Goal: Navigation & Orientation: Go to known website

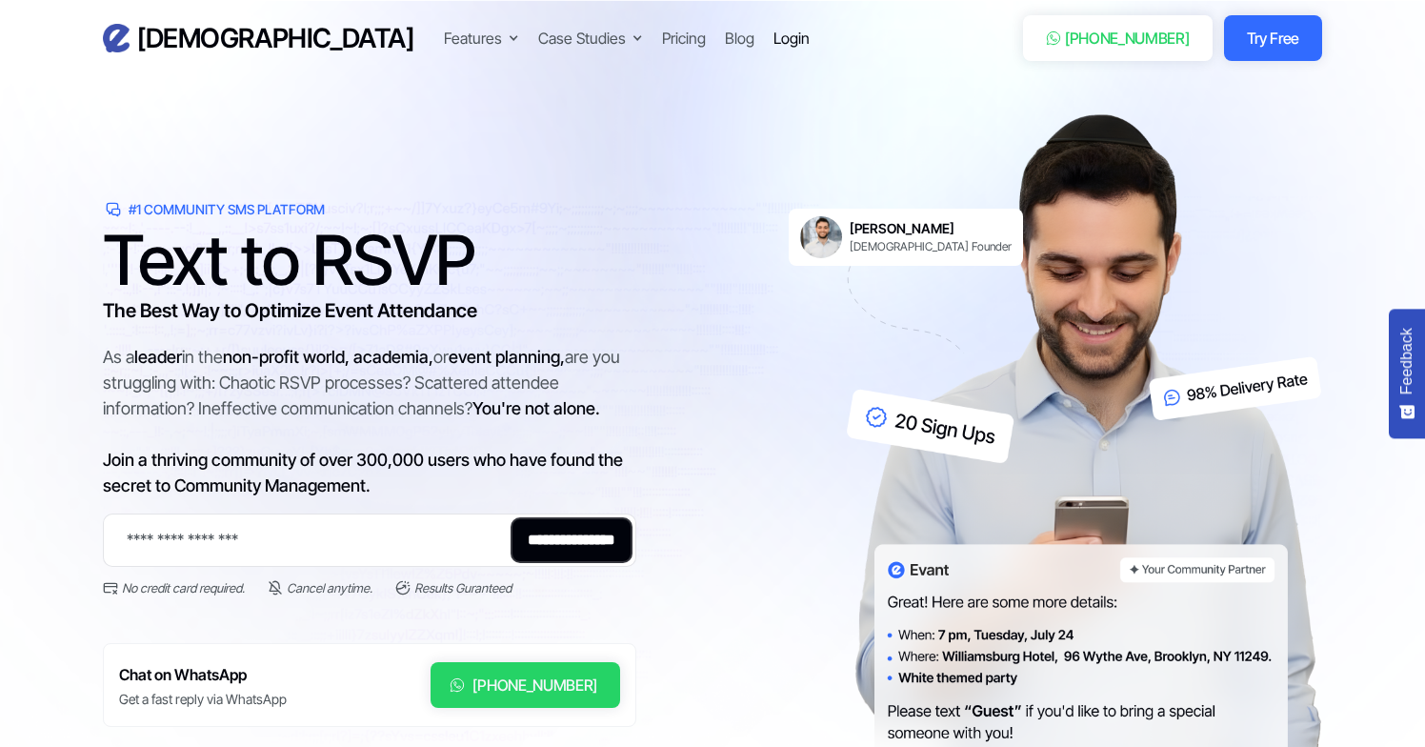
click at [774, 39] on div "Login" at bounding box center [792, 38] width 36 height 23
click at [662, 42] on div "Pricing" at bounding box center [684, 38] width 44 height 23
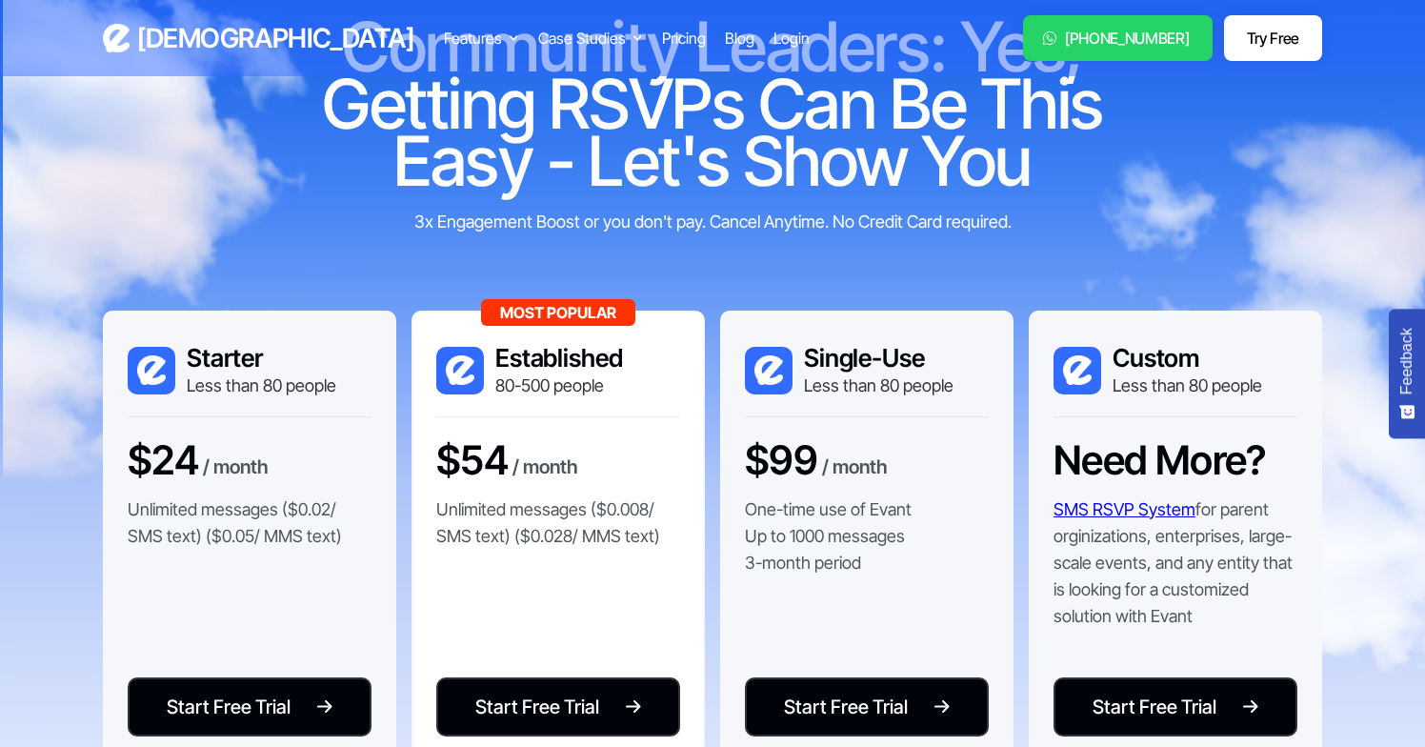
scroll to position [233, 0]
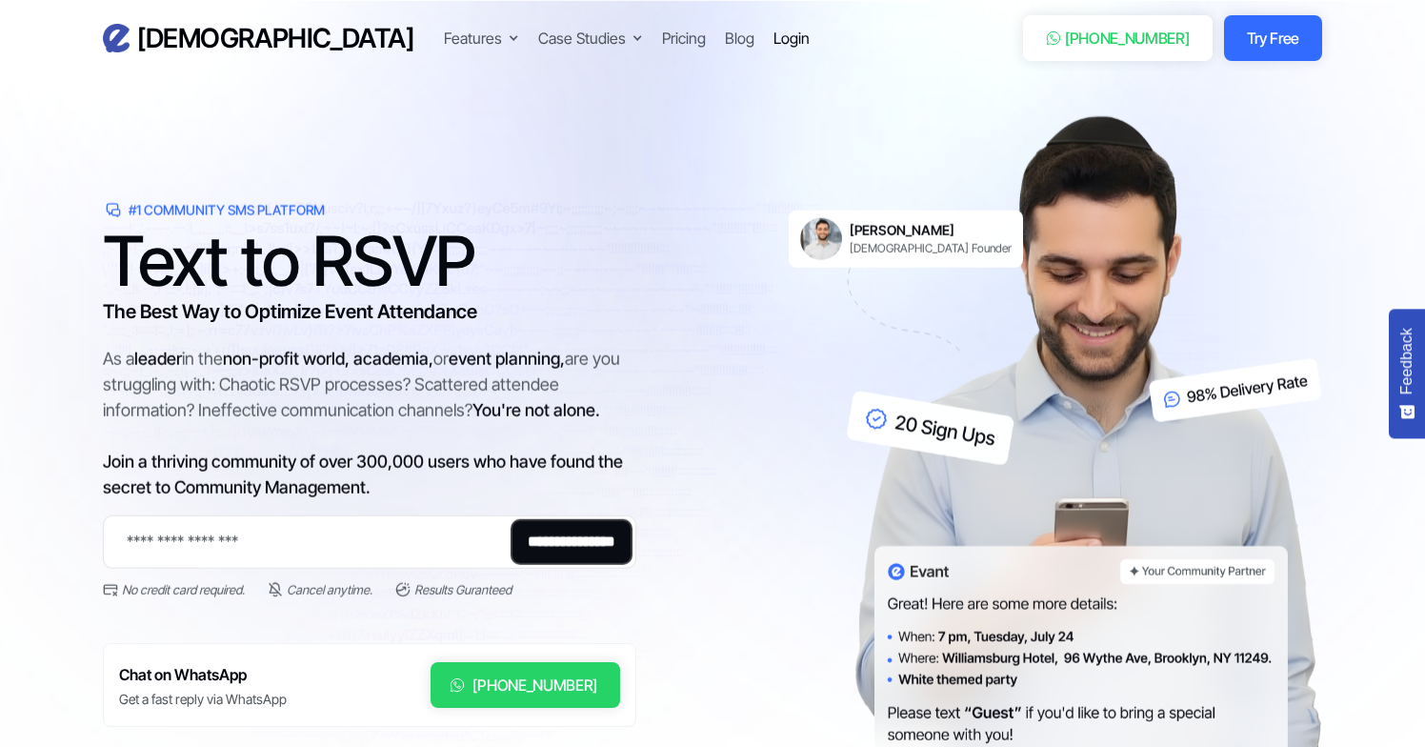
click at [774, 38] on div "Login" at bounding box center [792, 38] width 36 height 23
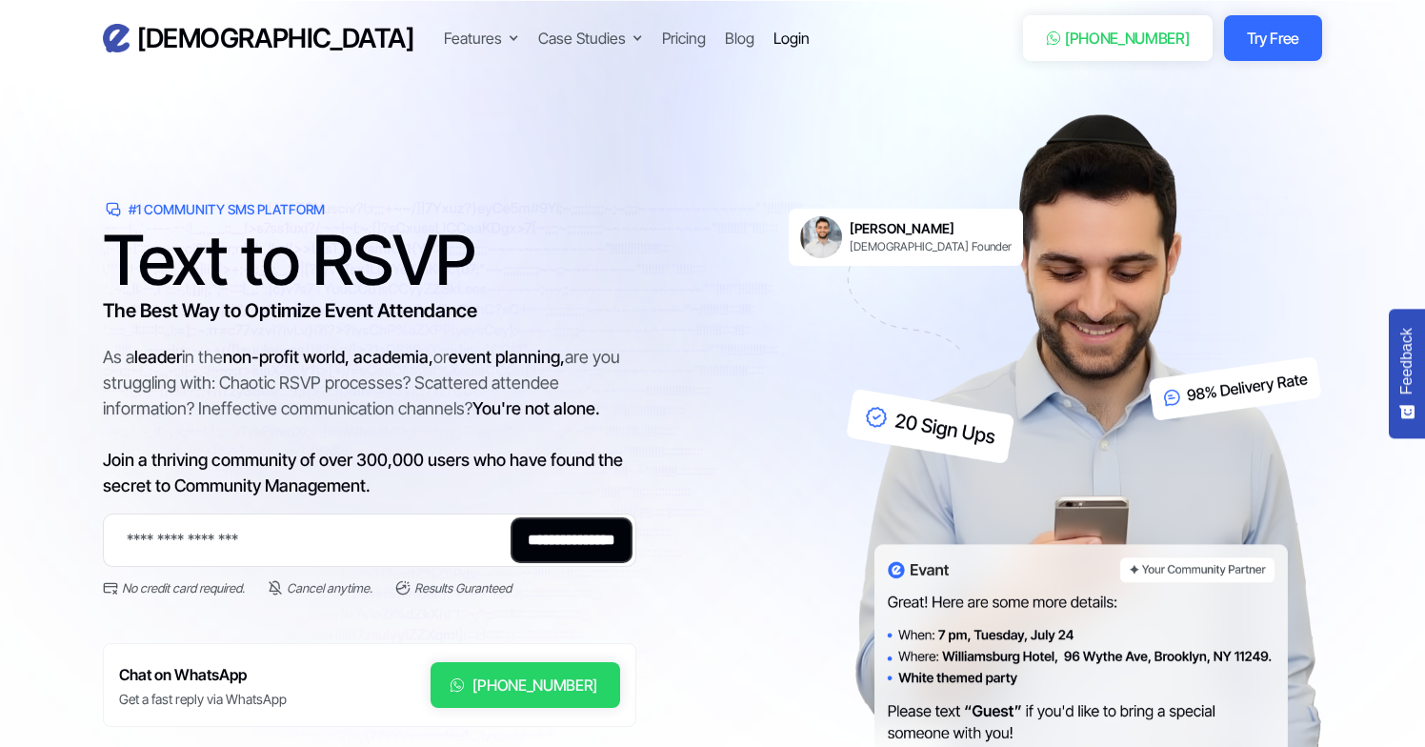
click at [774, 36] on div "Login" at bounding box center [792, 38] width 36 height 23
click at [1129, 41] on div "[PHONE_NUMBER]" at bounding box center [1127, 38] width 125 height 23
